Goal: Information Seeking & Learning: Find specific fact

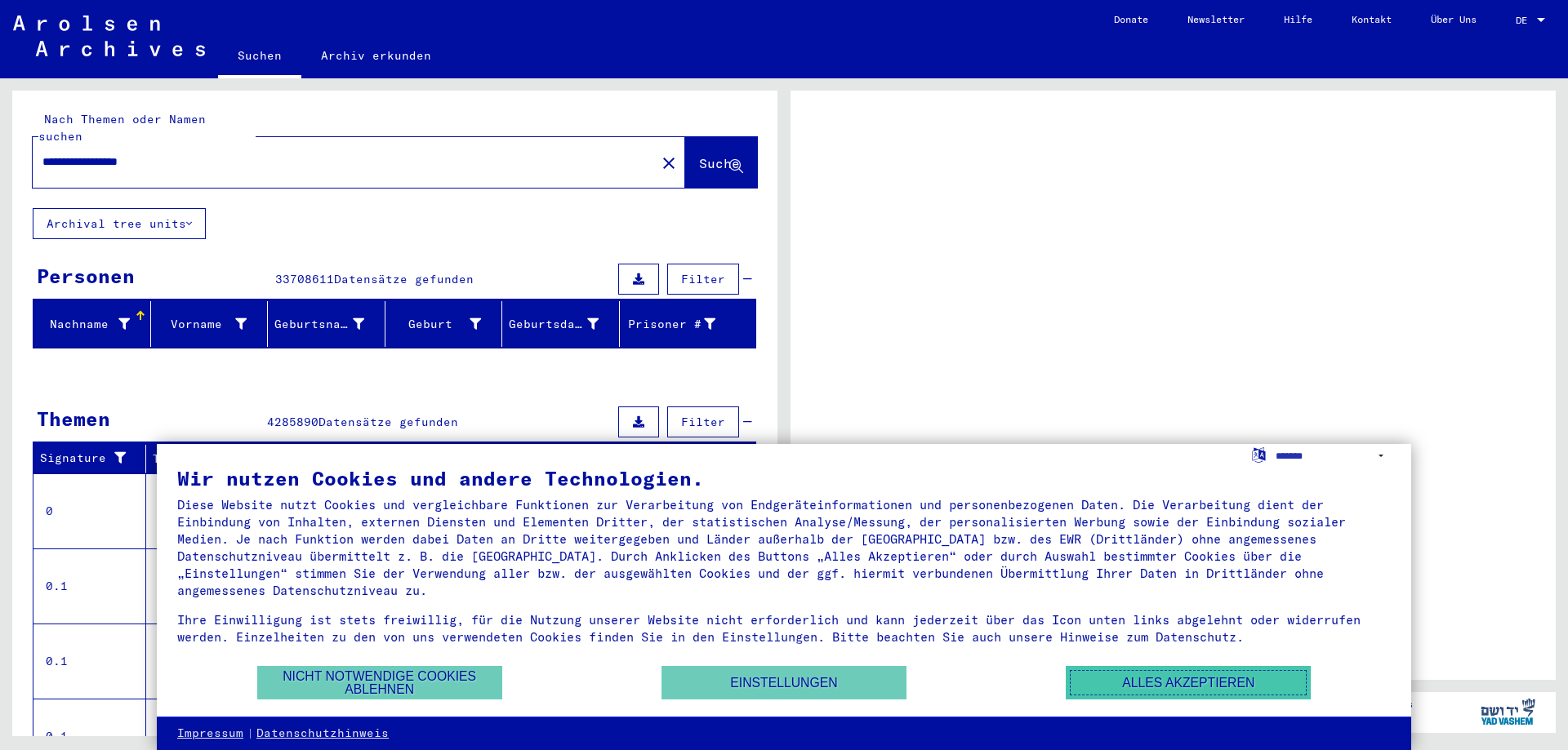
drag, startPoint x: 1187, startPoint y: 693, endPoint x: 1307, endPoint y: 446, distance: 274.6
click at [1187, 693] on button "Alles akzeptieren" at bounding box center [1188, 683] width 245 height 33
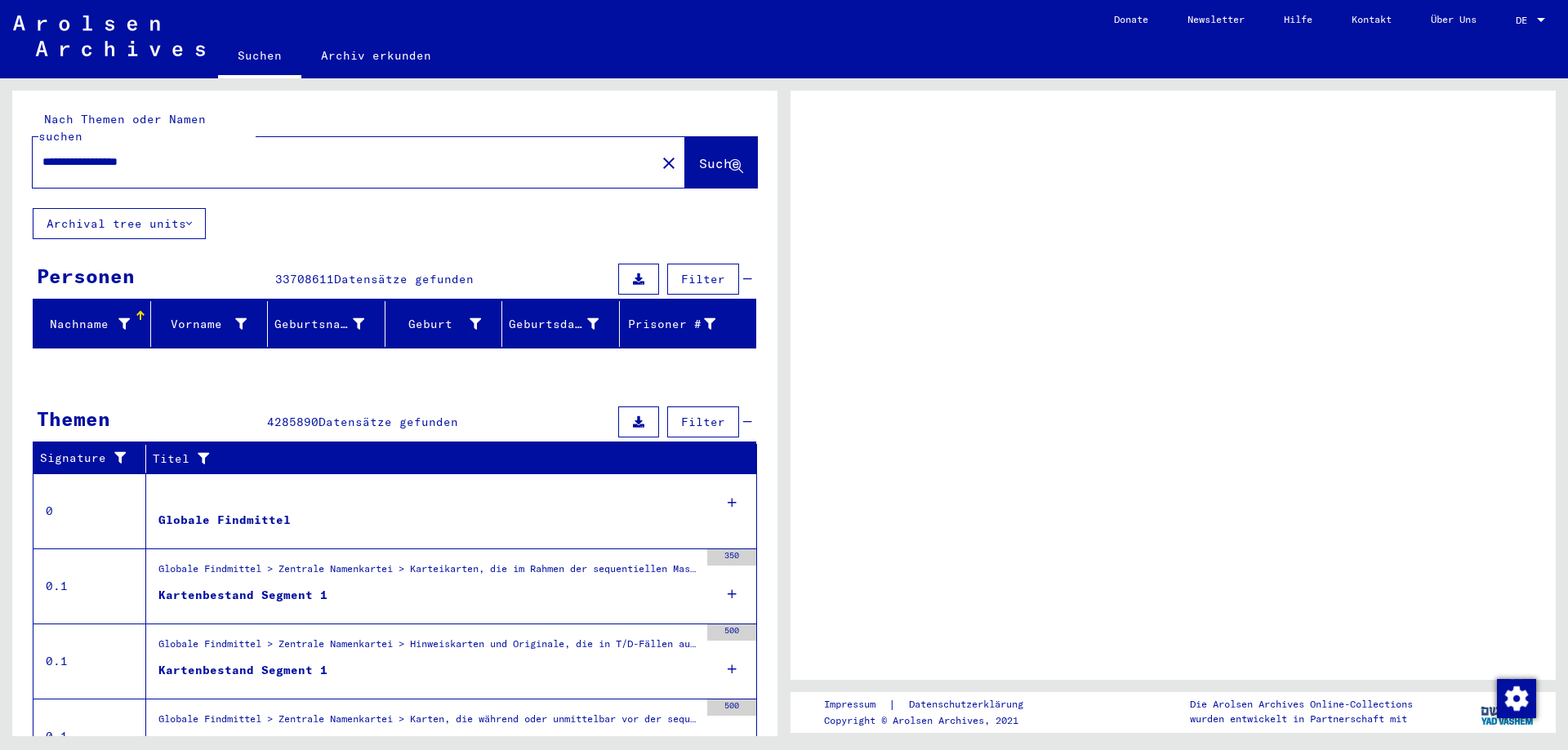
click at [1535, 21] on div at bounding box center [1541, 21] width 15 height 12
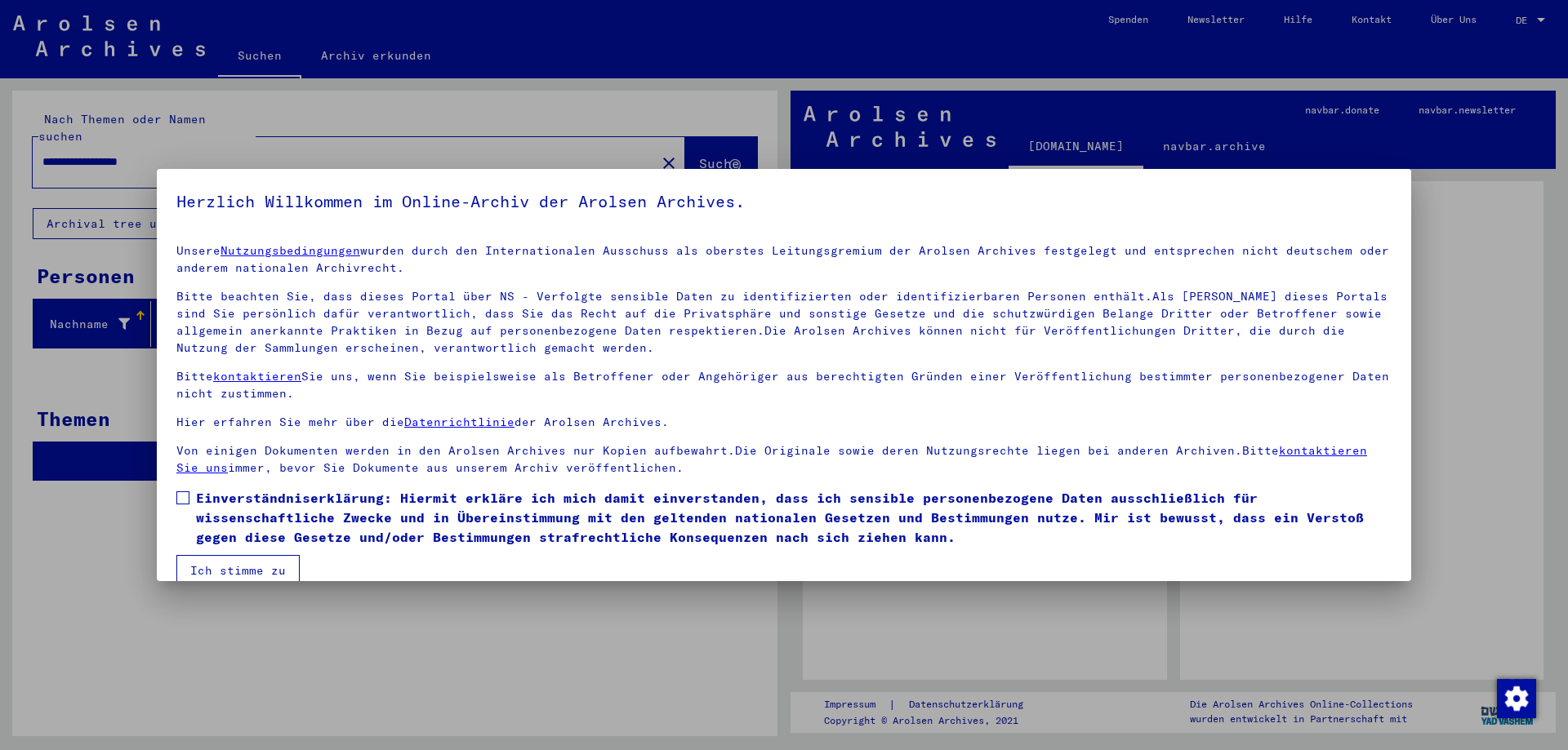
scroll to position [24, 0]
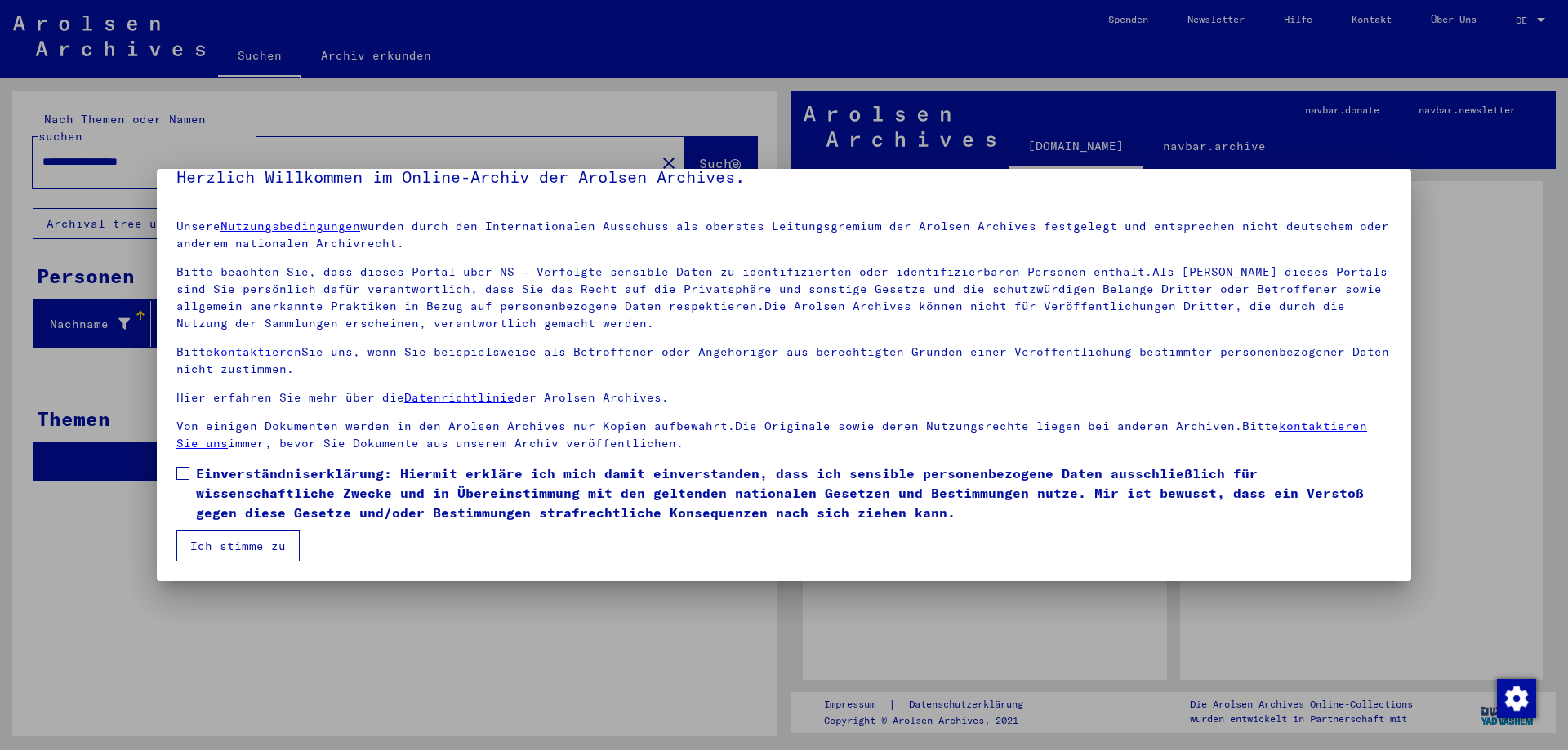
drag, startPoint x: 1412, startPoint y: 531, endPoint x: 1426, endPoint y: 530, distance: 14.0
click at [1413, 530] on div at bounding box center [784, 375] width 1568 height 750
click at [1428, 530] on div at bounding box center [784, 375] width 1568 height 750
click at [218, 543] on button "Ich stimme zu" at bounding box center [238, 545] width 124 height 31
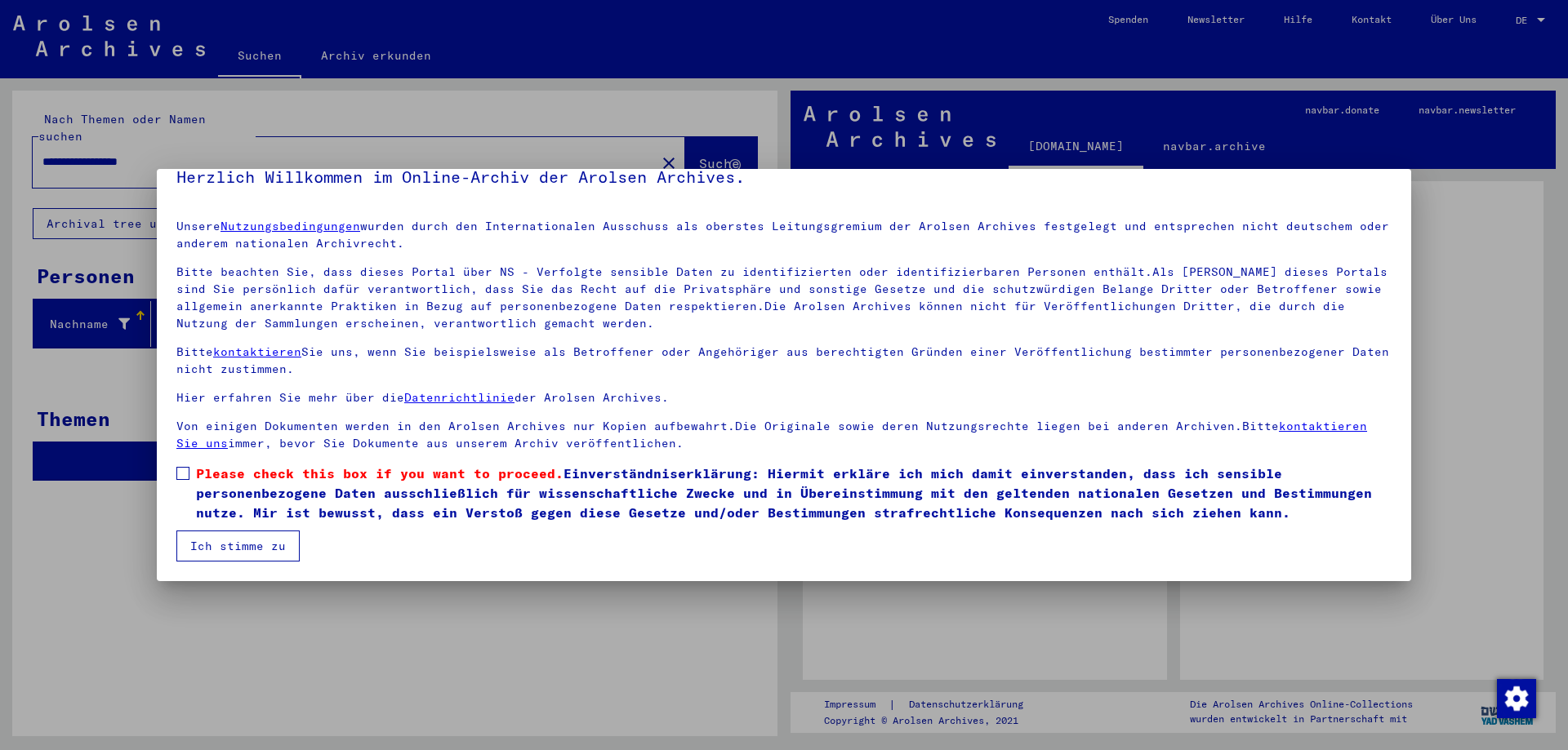
click at [235, 470] on span "Please check this box if you want to proceed." at bounding box center [380, 474] width 368 height 17
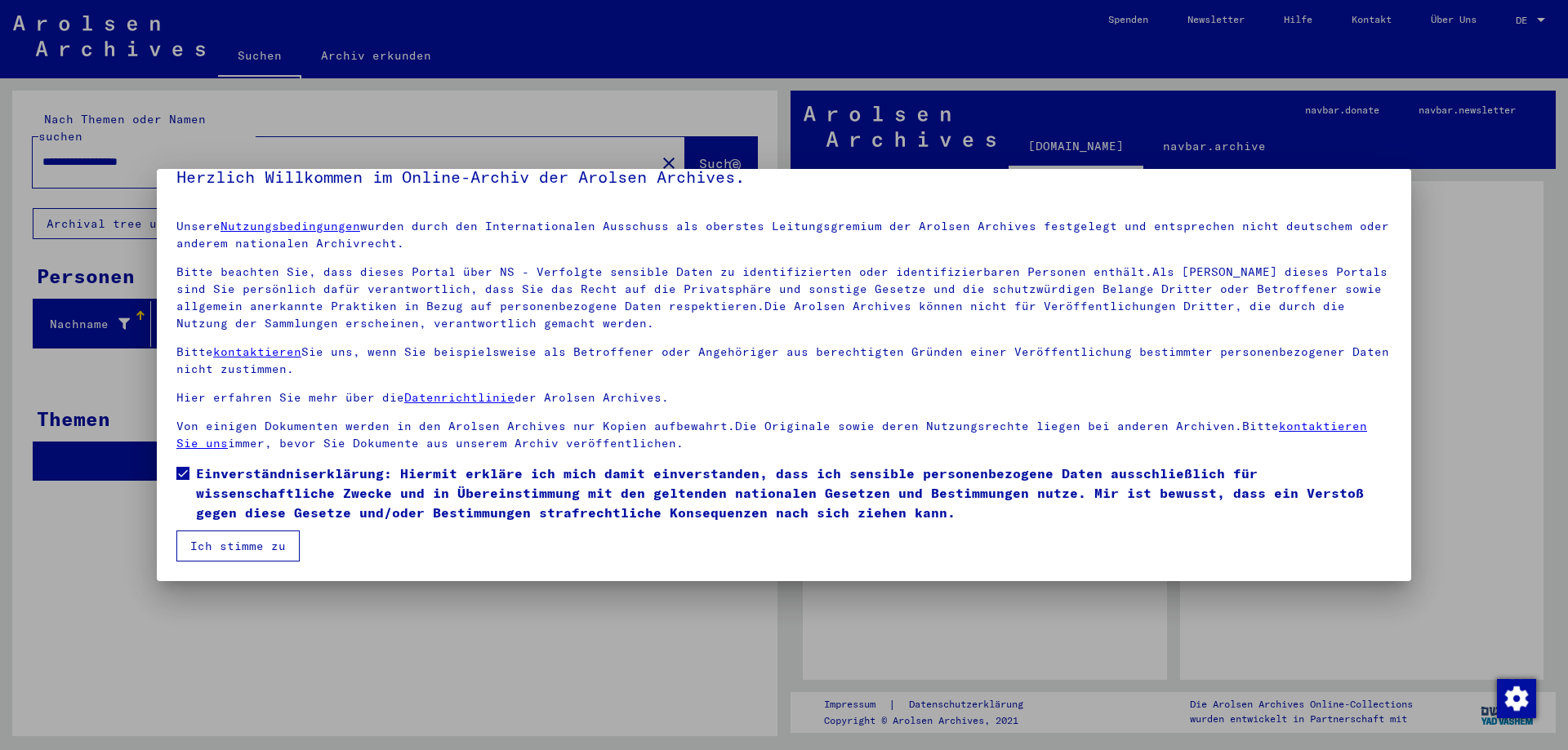
click at [261, 559] on button "Ich stimme zu" at bounding box center [238, 545] width 124 height 31
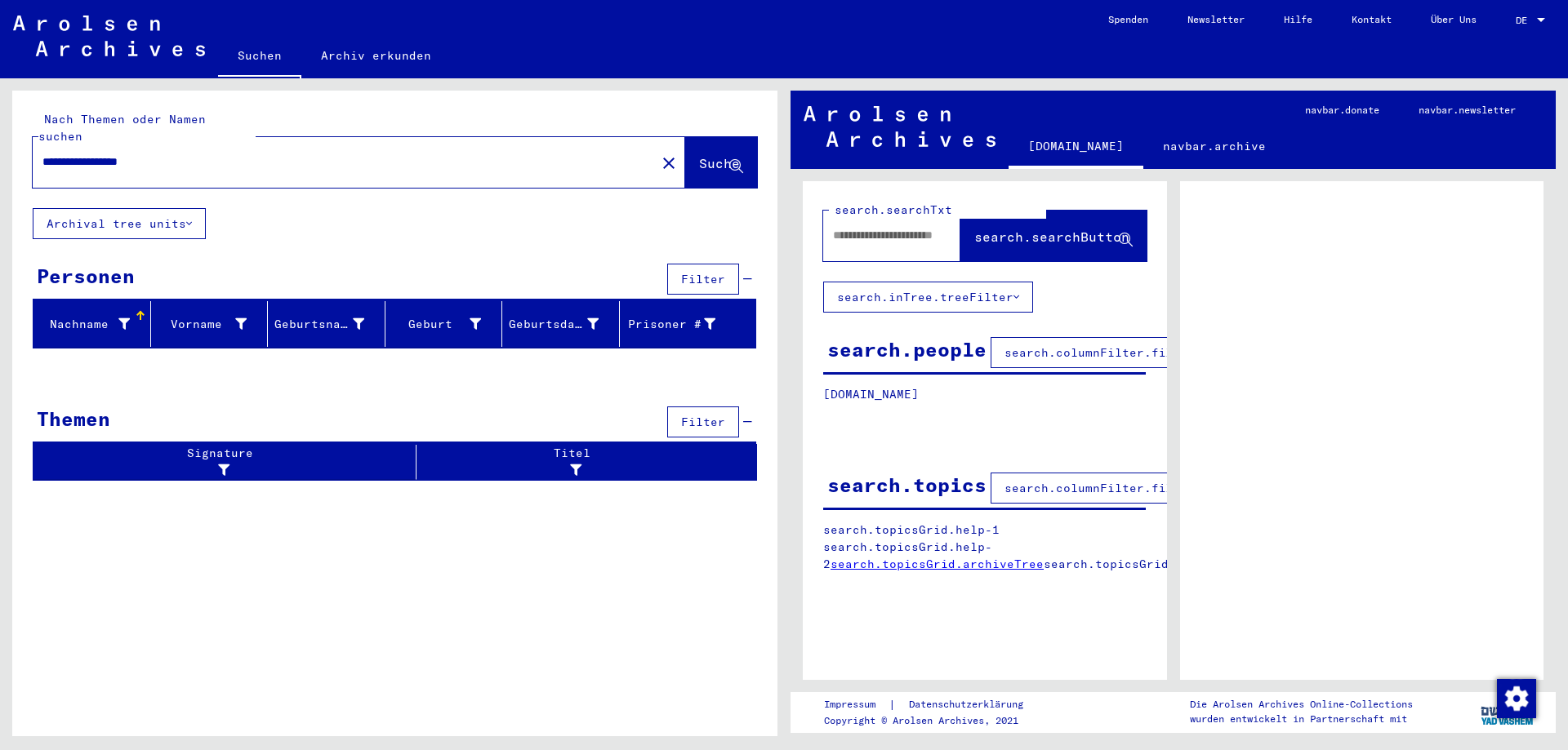
click at [1542, 25] on div at bounding box center [1541, 21] width 15 height 12
click at [1497, 33] on span "English" at bounding box center [1499, 28] width 40 height 13
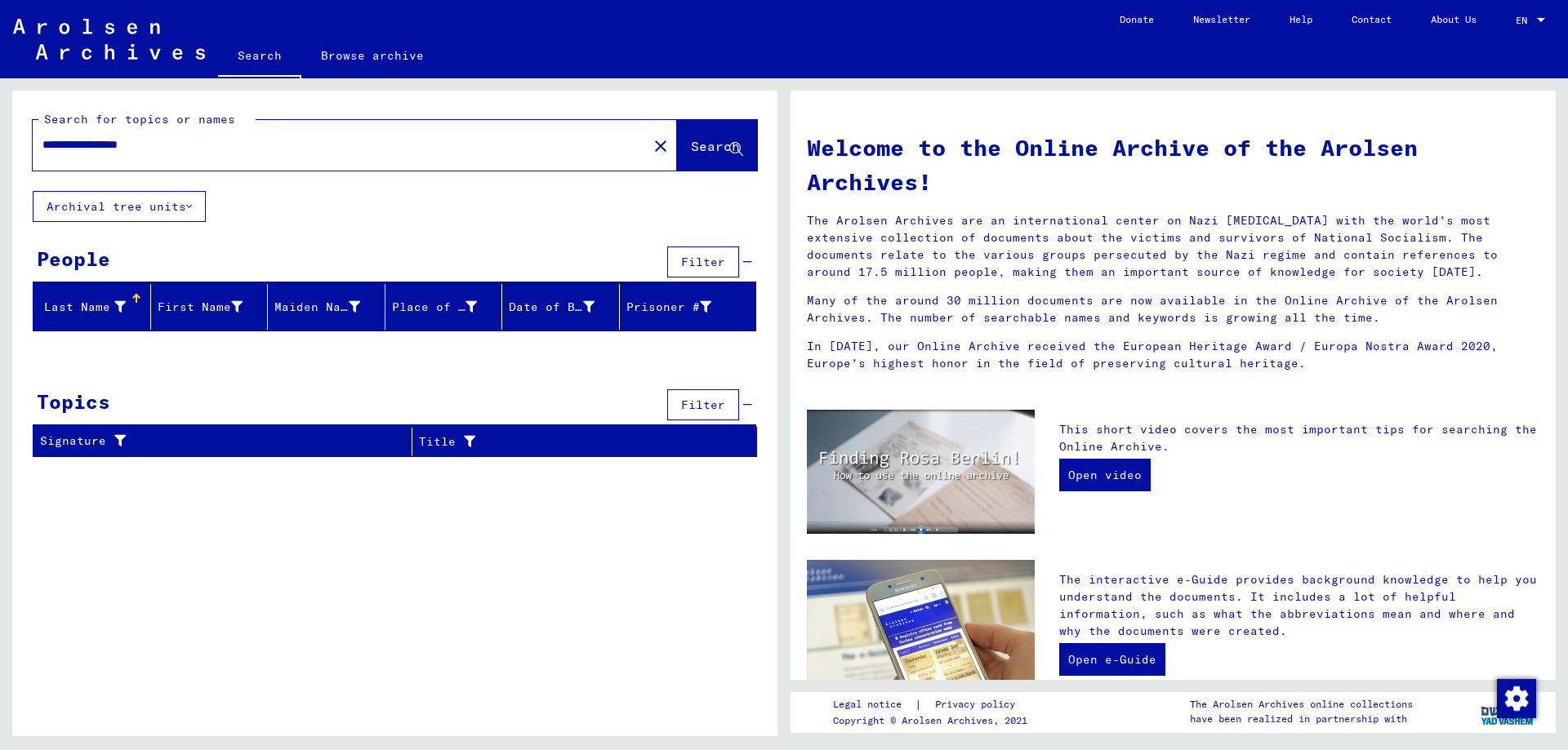
drag, startPoint x: 76, startPoint y: 142, endPoint x: 93, endPoint y: 164, distance: 27.8
click at [79, 149] on input "**********" at bounding box center [335, 144] width 586 height 18
drag, startPoint x: 93, startPoint y: 145, endPoint x: 286, endPoint y: 168, distance: 194.4
click at [270, 168] on div "**********" at bounding box center [354, 145] width 644 height 51
type input "**********"
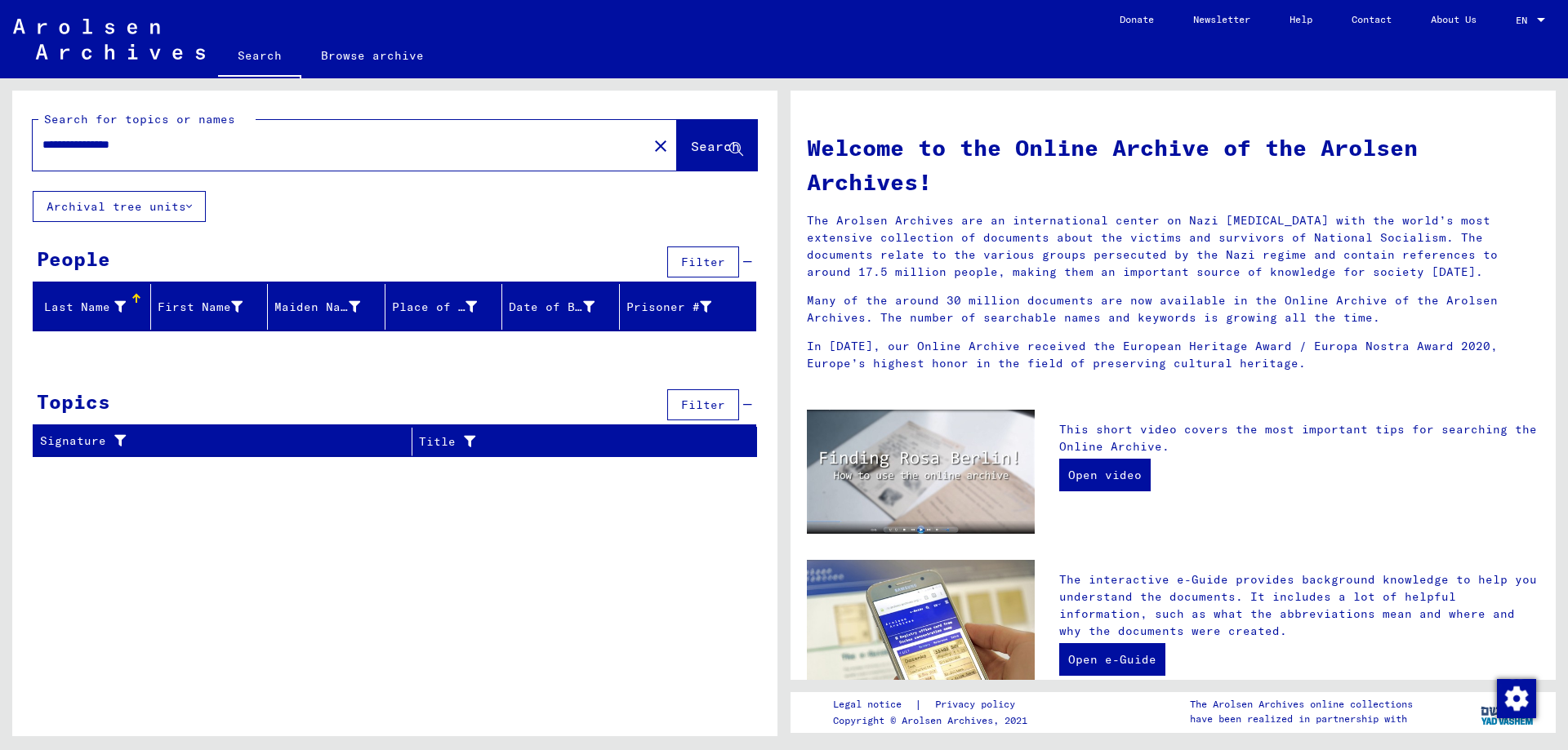
click at [191, 209] on icon at bounding box center [189, 206] width 6 height 12
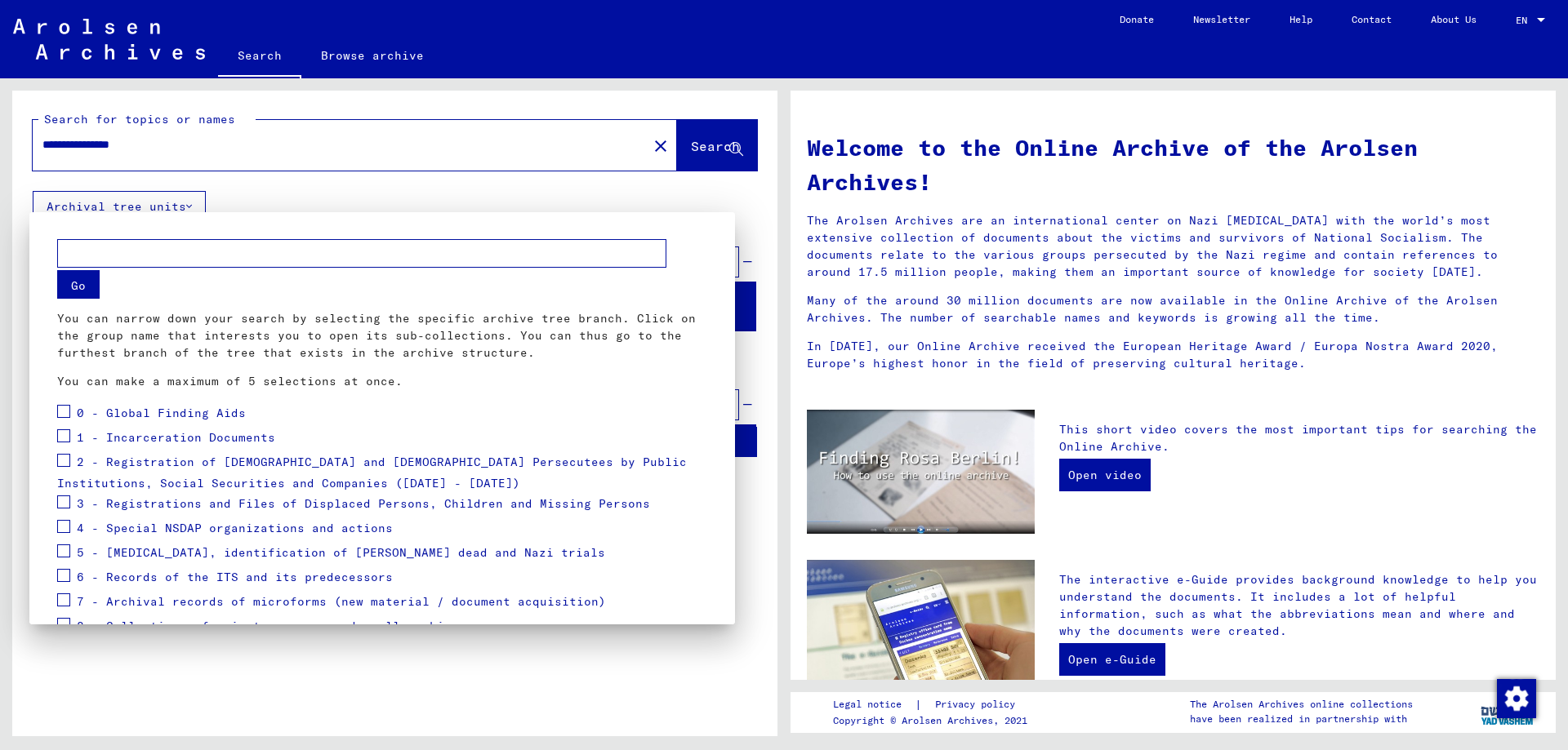
click at [385, 185] on div at bounding box center [784, 375] width 1568 height 750
